Goal: Task Accomplishment & Management: Use online tool/utility

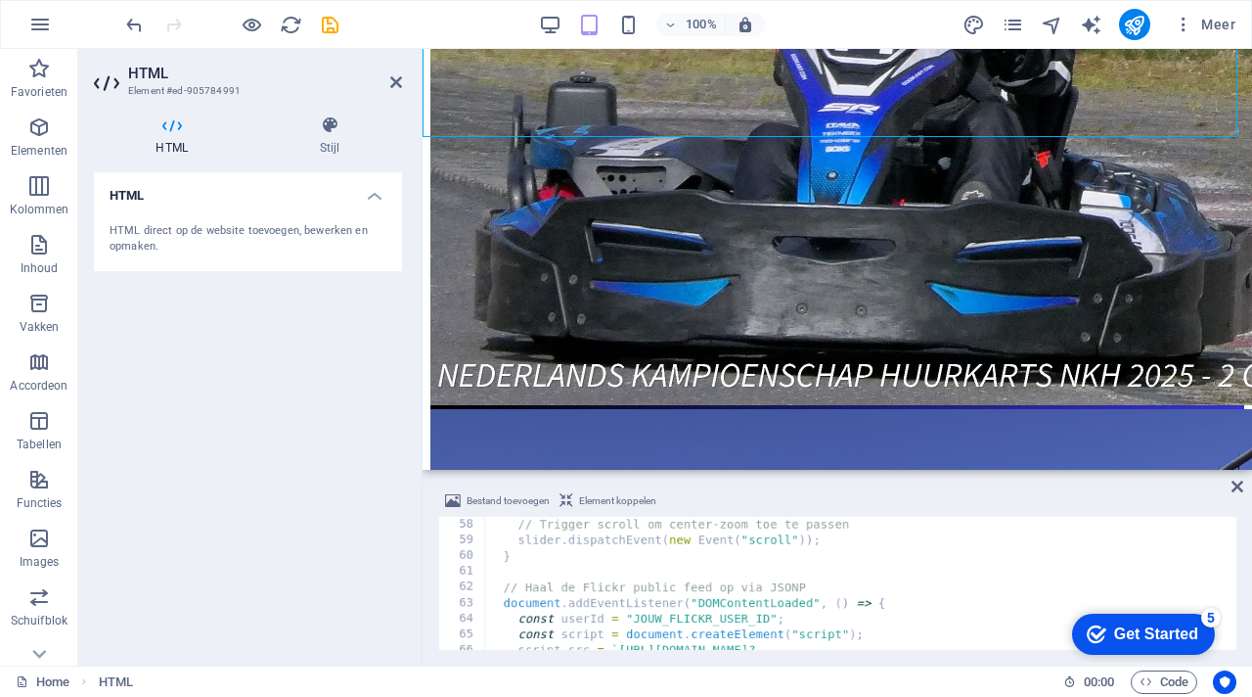
scroll to position [892, 0]
click at [696, 590] on div "// Trigger scroll om center-zoom toe te passen slider . dispatchEvent ( new Eve…" at bounding box center [858, 599] width 747 height 164
paste textarea "203477158"
type textarea "const userId = 203477158;"
click at [696, 499] on div "Bestand toevoegen Element koppelen" at bounding box center [837, 503] width 798 height 28
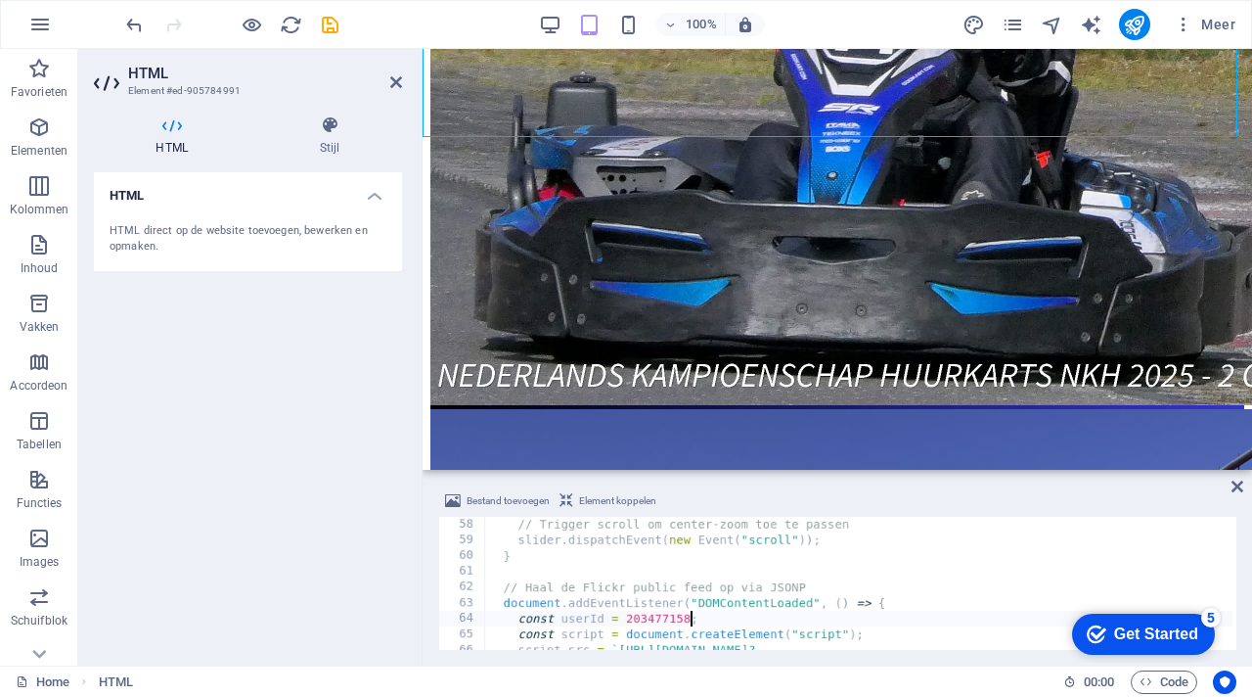
click at [694, 590] on div "// Trigger scroll om center-zoom toe te passen slider . dispatchEvent ( new Eve…" at bounding box center [858, 599] width 747 height 164
click at [696, 509] on div "Bestand toevoegen Element koppelen" at bounding box center [837, 503] width 798 height 28
click at [696, 488] on icon at bounding box center [1238, 486] width 12 height 16
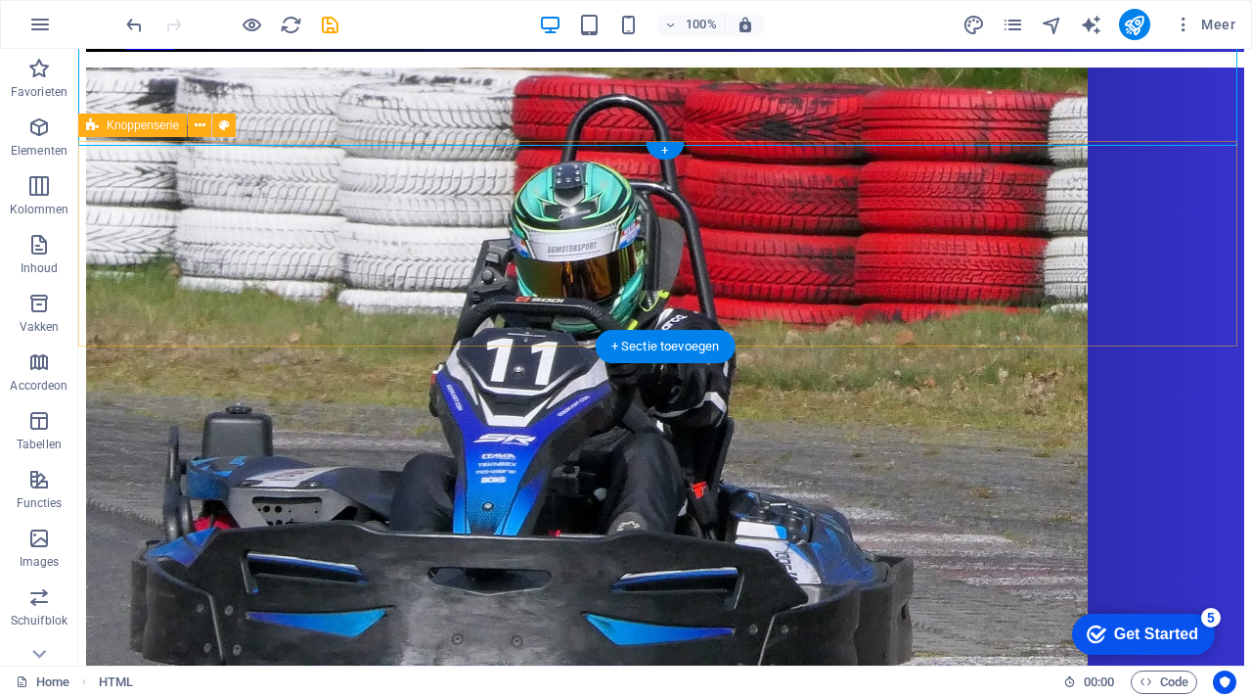
scroll to position [868, 0]
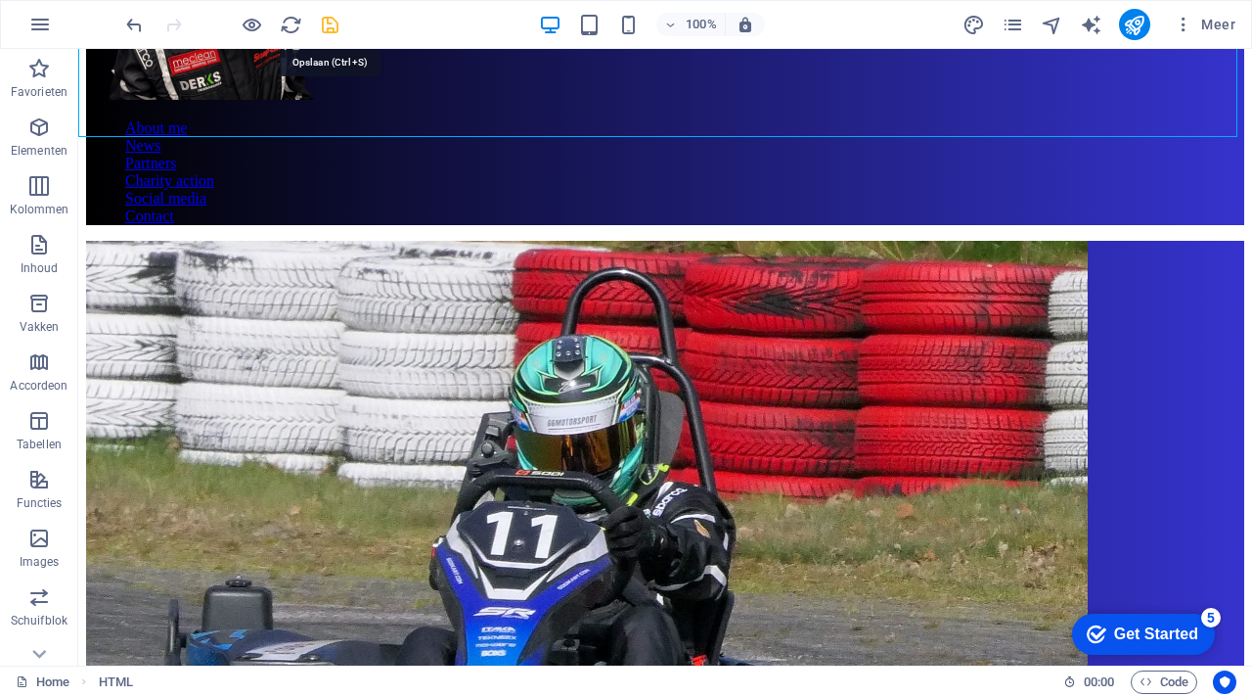
click at [336, 18] on icon "save" at bounding box center [330, 25] width 23 height 23
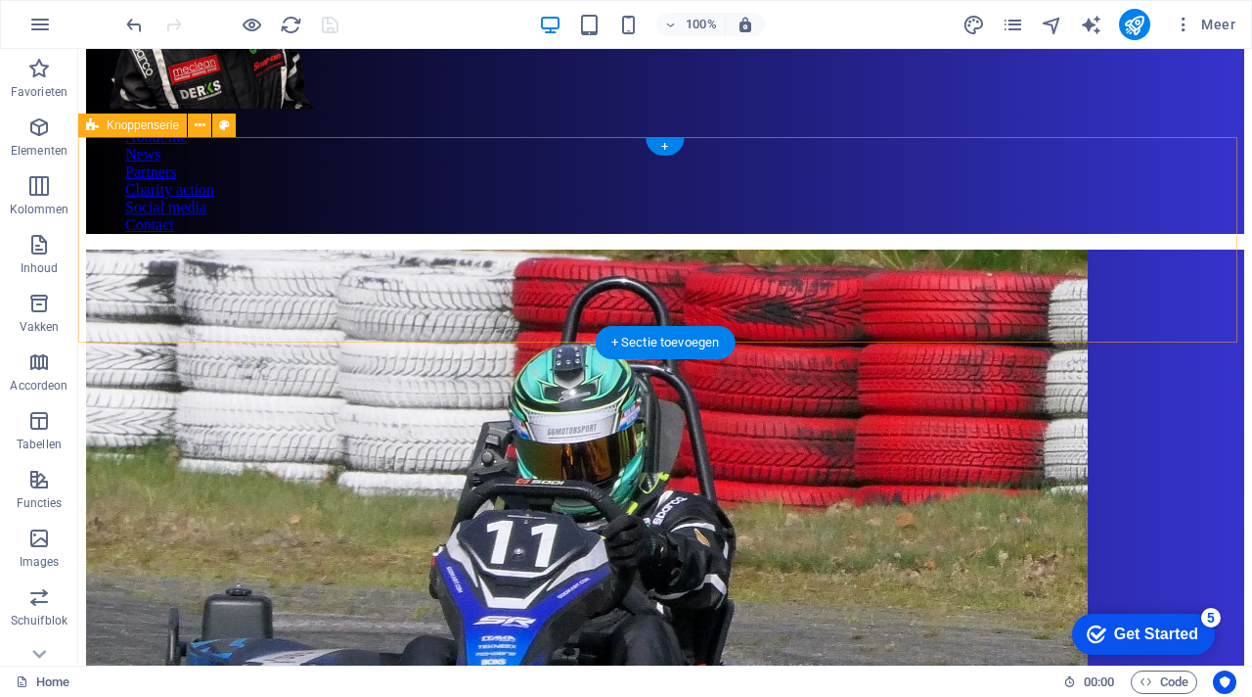
scroll to position [844, 0]
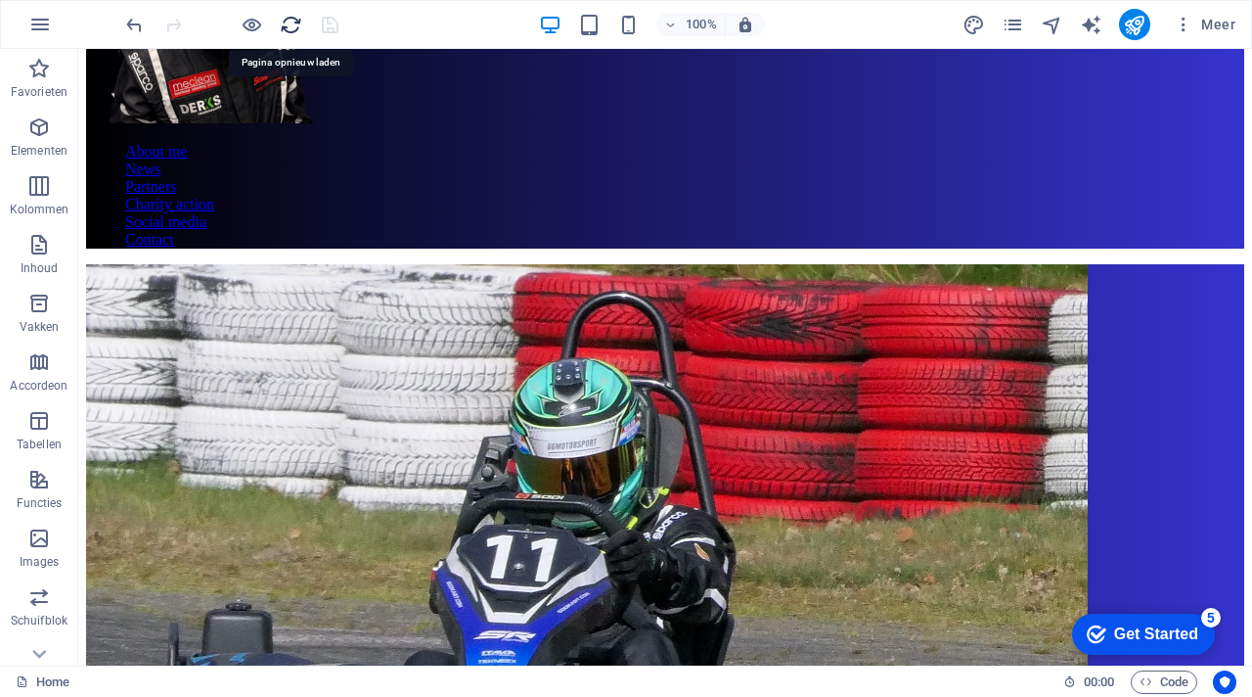
click at [294, 20] on icon "reload" at bounding box center [291, 25] width 23 height 23
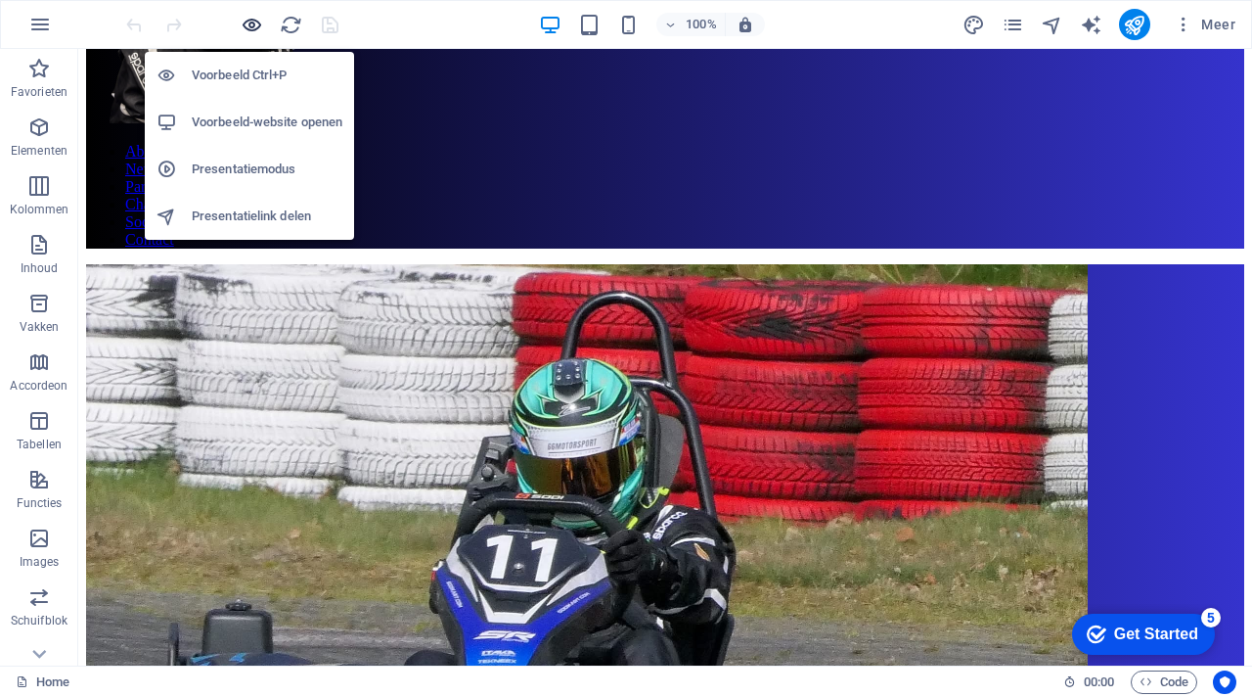
click at [251, 20] on icon "button" at bounding box center [252, 25] width 23 height 23
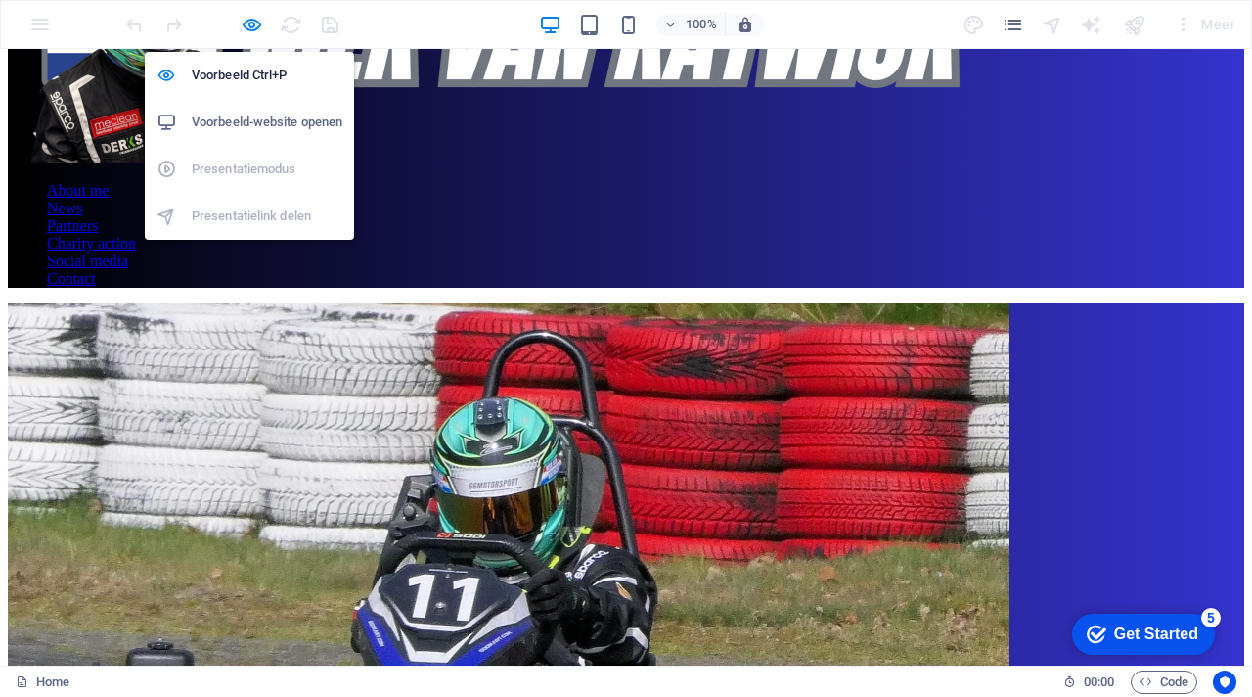
click at [274, 109] on li "Voorbeeld-website openen" at bounding box center [249, 122] width 209 height 47
click at [251, 24] on icon "button" at bounding box center [252, 25] width 23 height 23
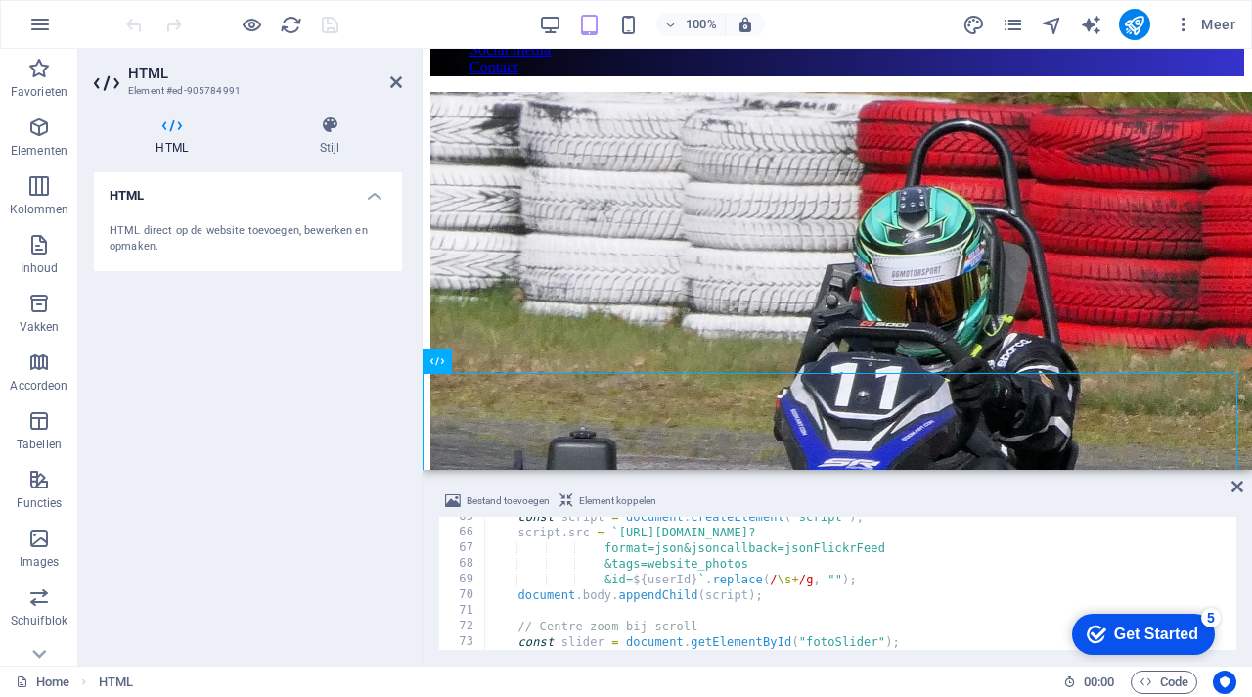
scroll to position [1244, 0]
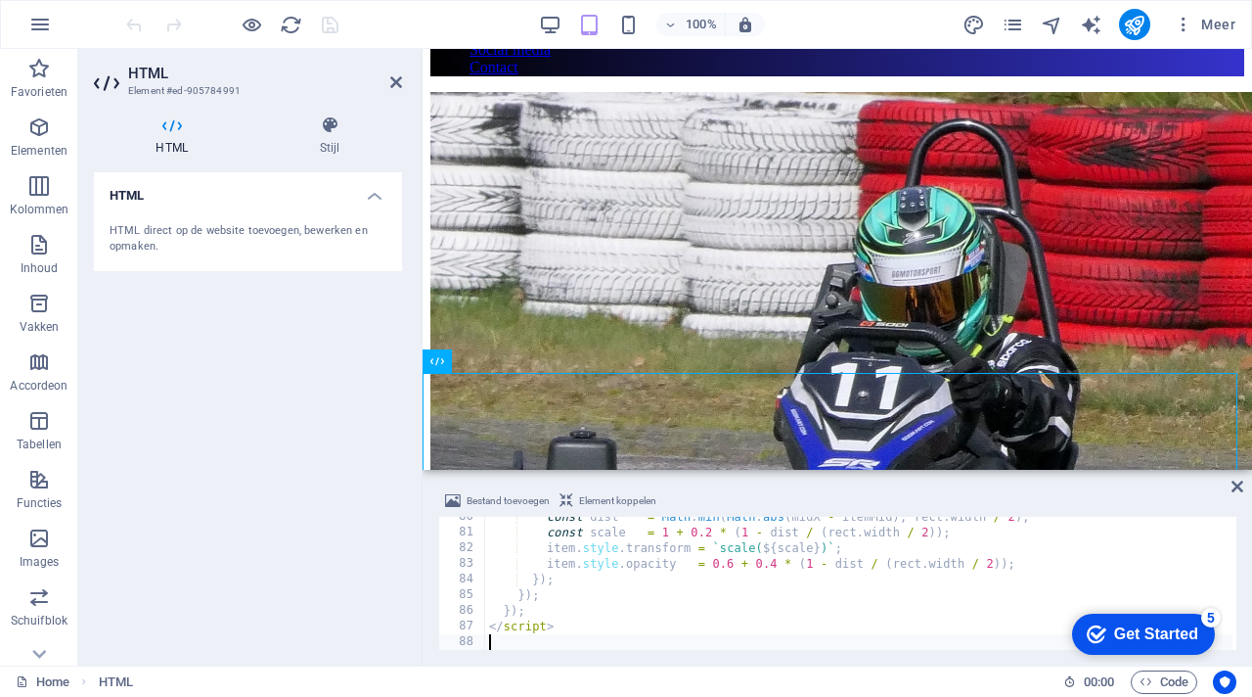
click at [696, 590] on div "const dist = Math . min ( Math . abs ( midX - itemMid ) , rect . width / 2 ) ; …" at bounding box center [858, 591] width 747 height 164
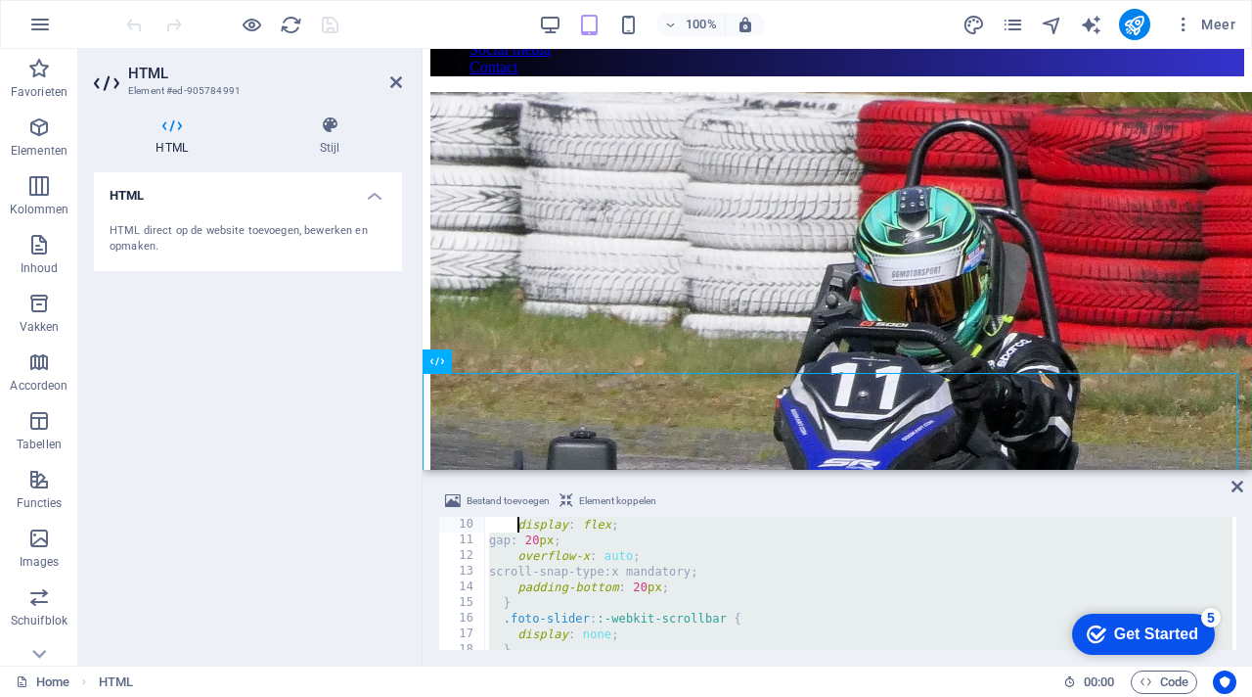
scroll to position [0, 0]
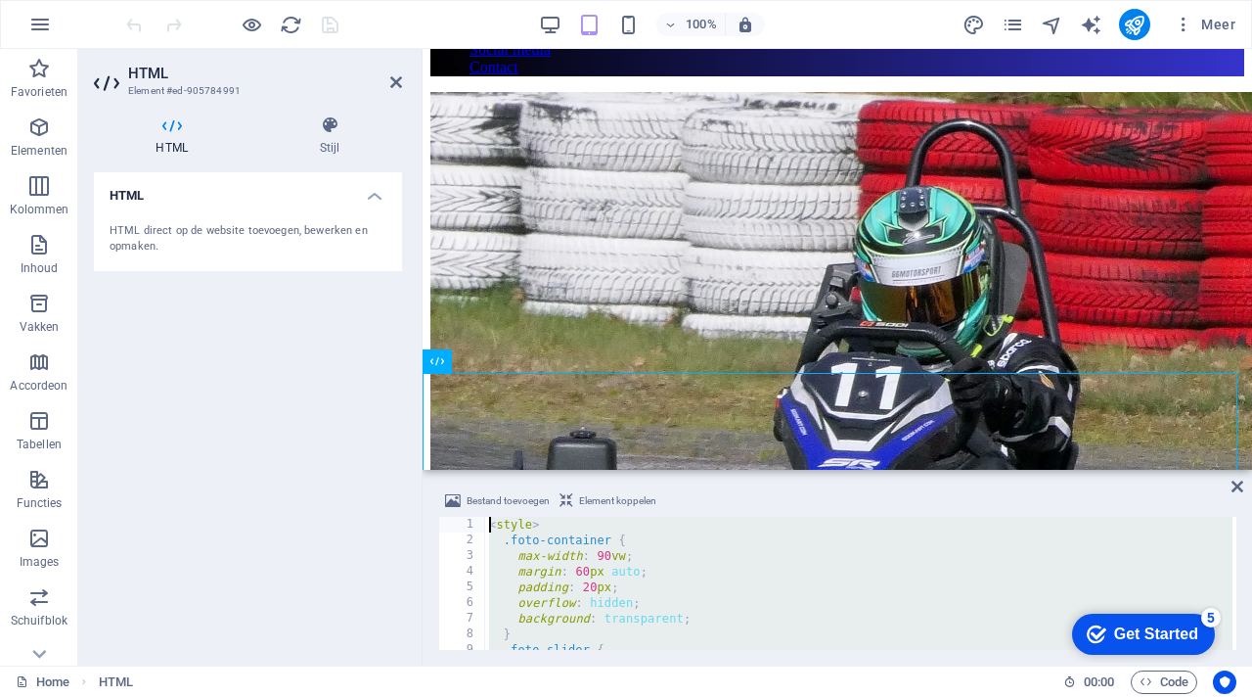
drag, startPoint x: 697, startPoint y: 635, endPoint x: 497, endPoint y: 484, distance: 250.0
click at [502, 484] on div "Bestand toevoegen Element koppelen 1 2 3 4 5 6 7 8 9 10 < style > .foto-contain…" at bounding box center [838, 569] width 830 height 192
type textarea "<style> .foto-container {"
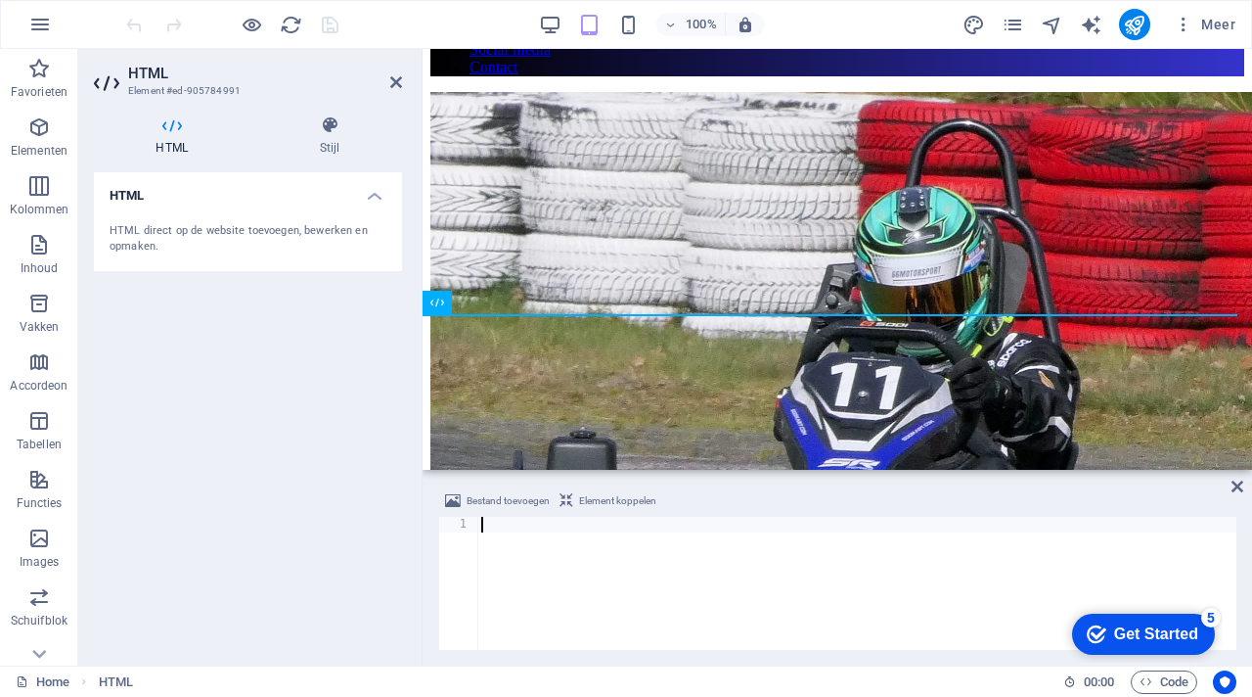
type textarea "v"
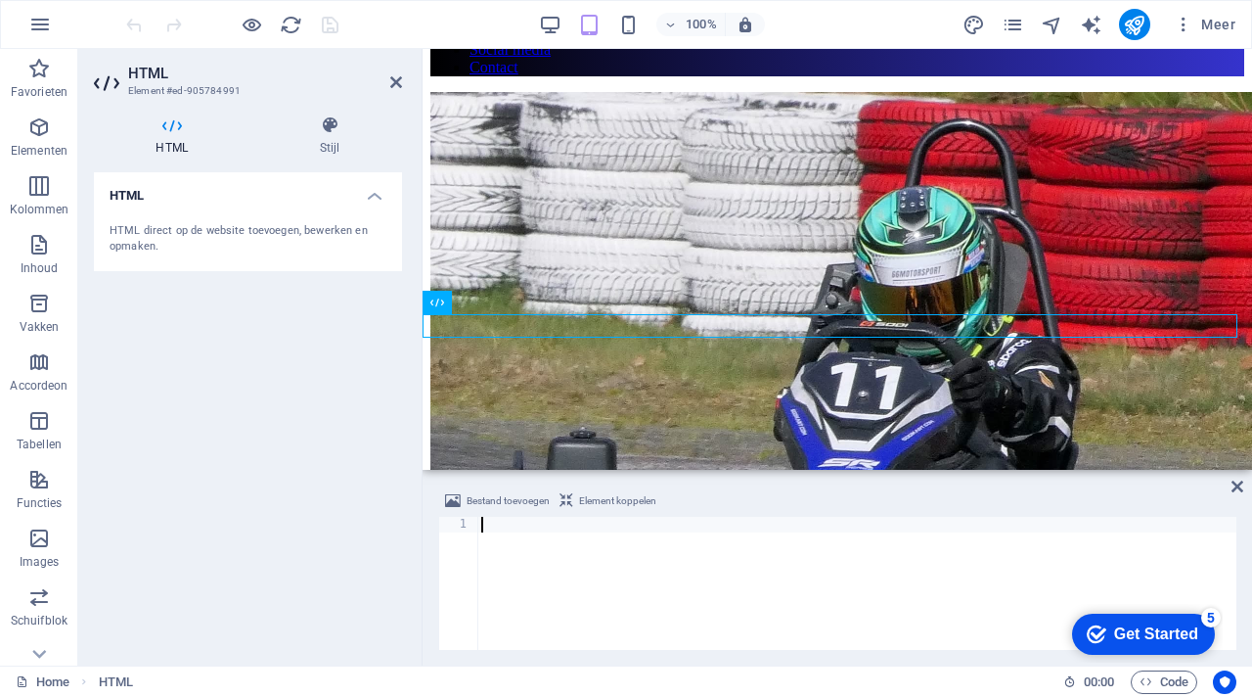
scroll to position [712, 0]
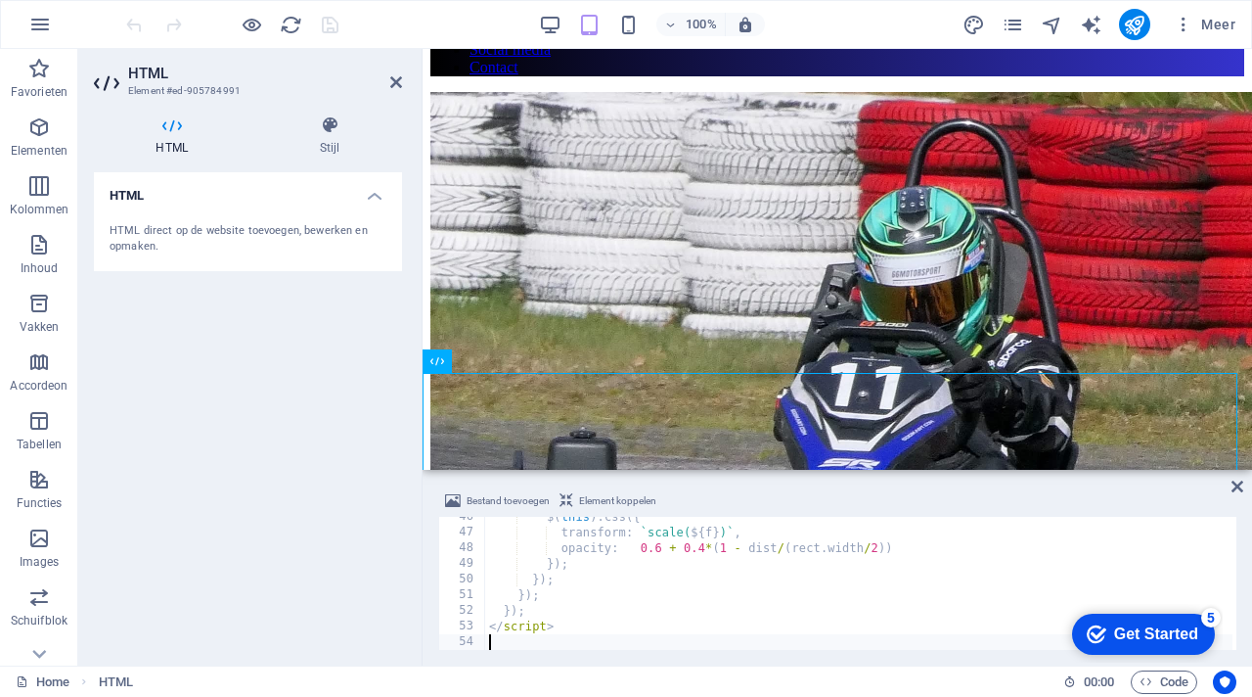
click at [696, 495] on div "Bestand toevoegen Element koppelen" at bounding box center [837, 503] width 798 height 28
click at [331, 24] on icon "save" at bounding box center [330, 25] width 23 height 23
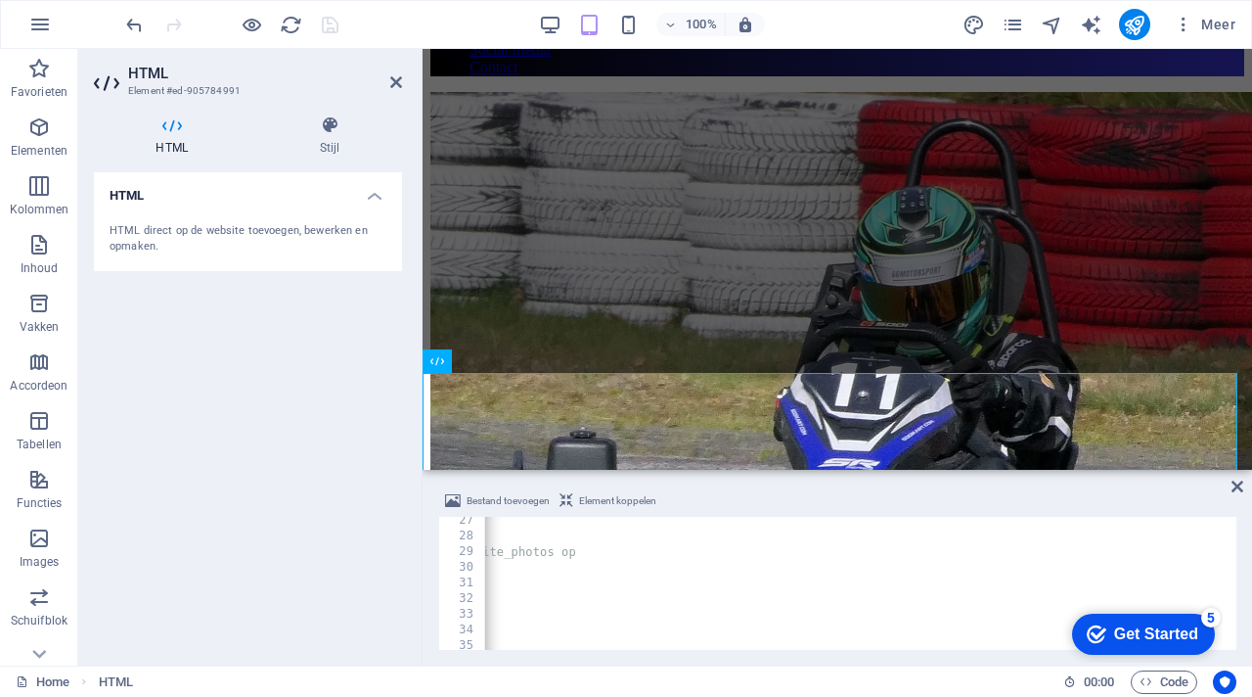
scroll to position [0, 386]
click at [696, 590] on div "} // Laad public feed: haalt ALLES met tag website_photos op $ ( function ( ) {…" at bounding box center [666, 593] width 1135 height 160
paste textarea "203477158"
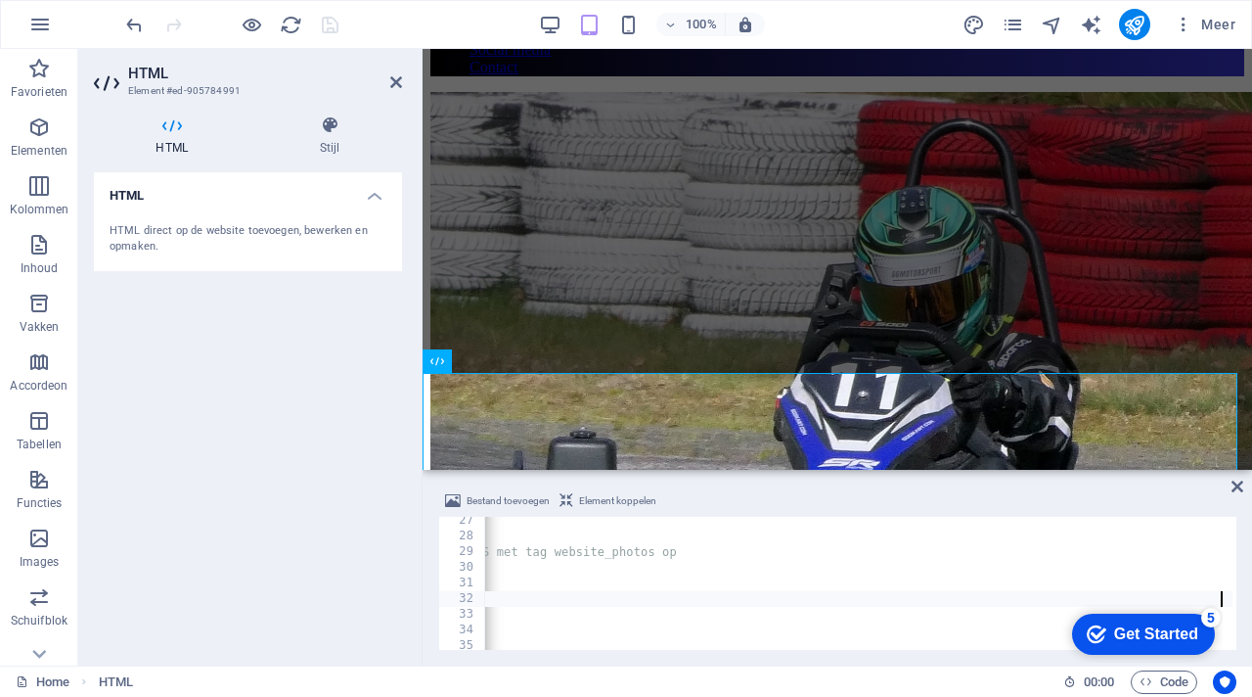
type textarea "url: "[URL][DOMAIN_NAME],"
click at [696, 493] on div "Bestand toevoegen Element koppelen" at bounding box center [837, 503] width 798 height 28
click at [327, 22] on icon "save" at bounding box center [330, 25] width 23 height 23
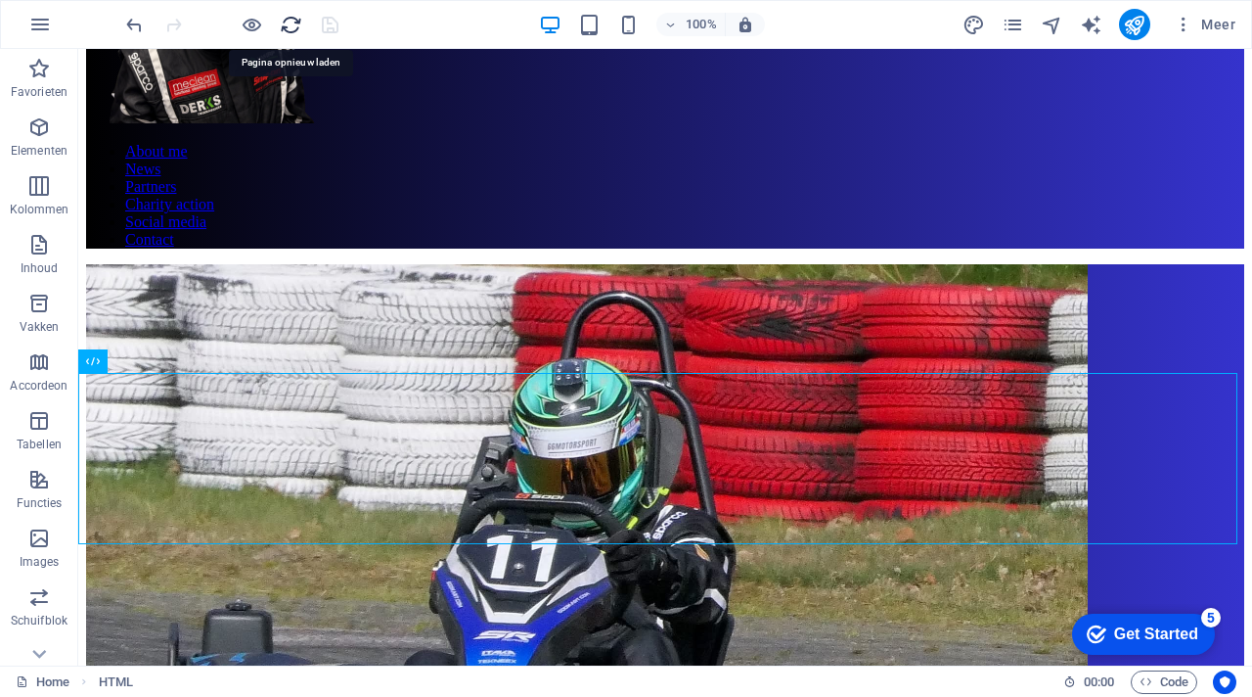
click at [290, 23] on icon "reload" at bounding box center [291, 25] width 23 height 23
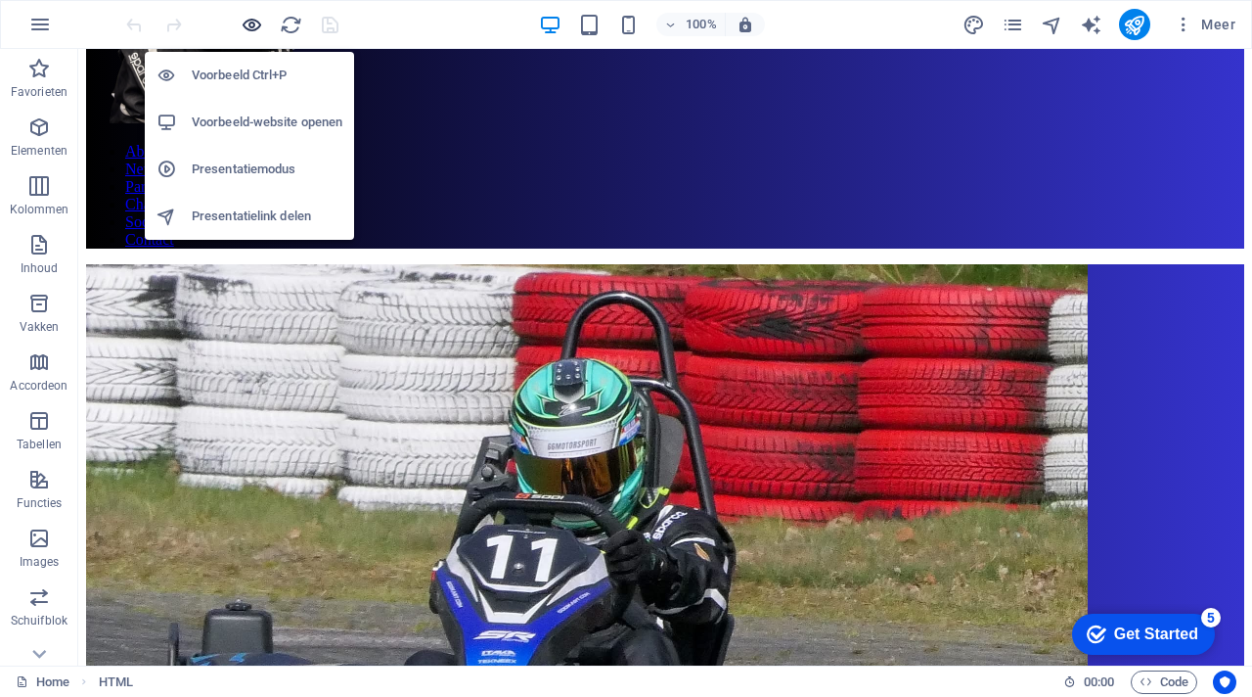
click at [256, 21] on icon "button" at bounding box center [252, 25] width 23 height 23
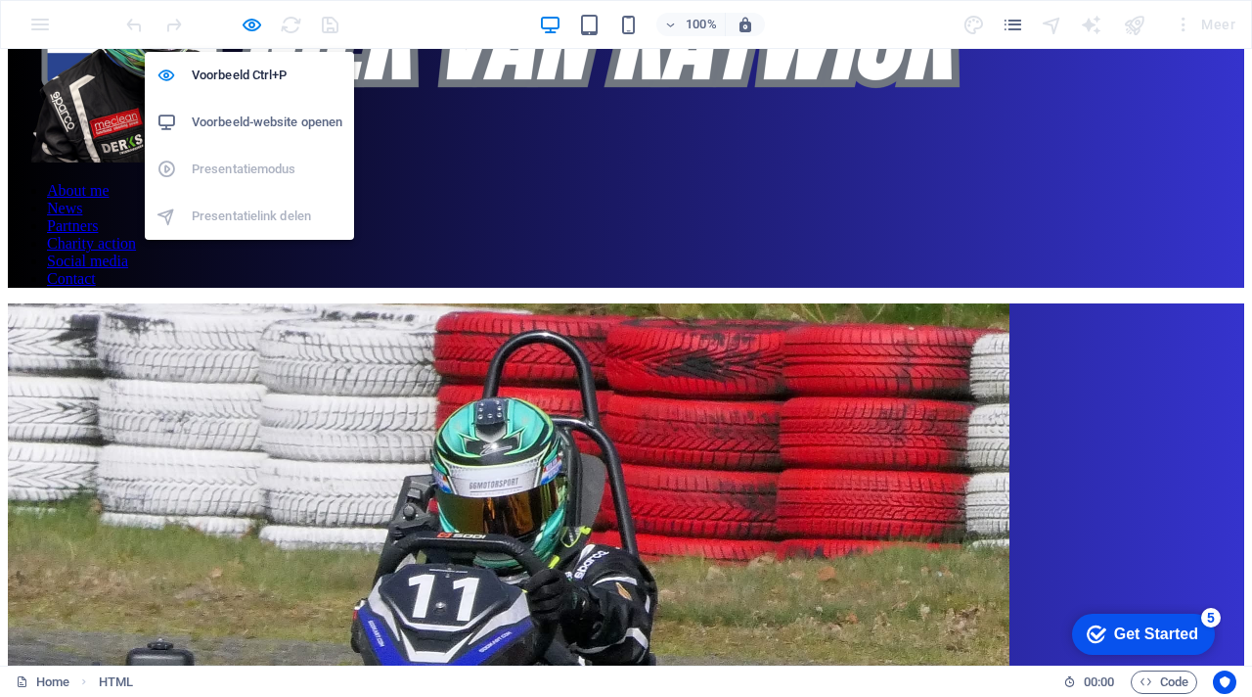
click at [255, 113] on h6 "Voorbeeld-website openen" at bounding box center [267, 122] width 151 height 23
